Goal: Transaction & Acquisition: Purchase product/service

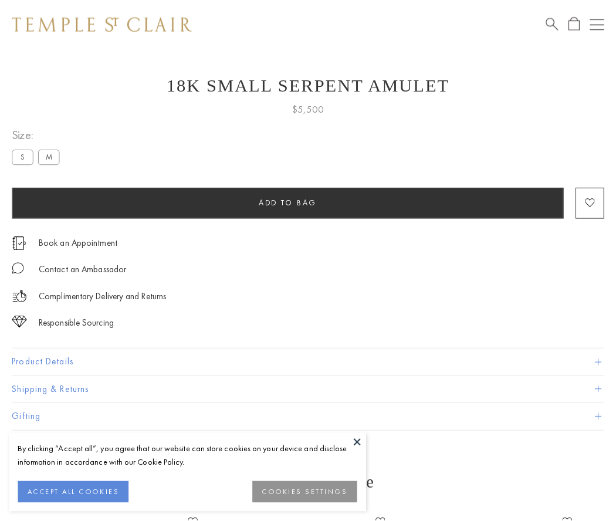
scroll to position [28, 0]
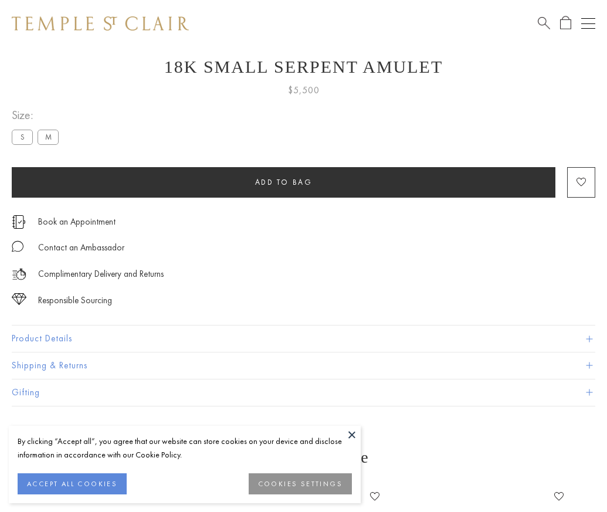
click at [283, 182] on span "Add to bag" at bounding box center [283, 182] width 57 height 10
